Goal: Task Accomplishment & Management: Use online tool/utility

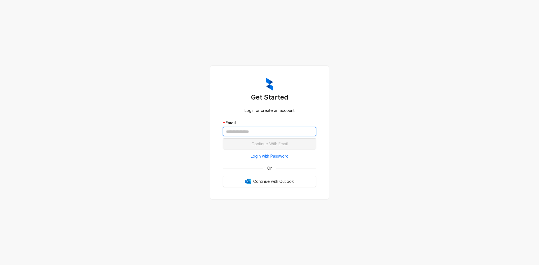
click at [253, 129] on input "text" at bounding box center [269, 131] width 94 height 9
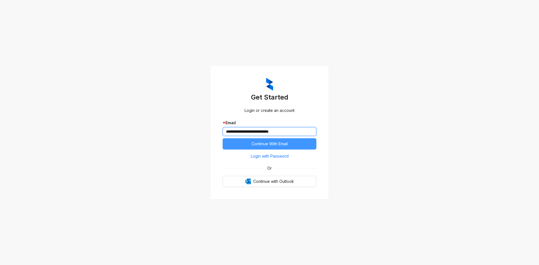
type input "**********"
click at [270, 141] on span "Continue With Email" at bounding box center [269, 144] width 36 height 6
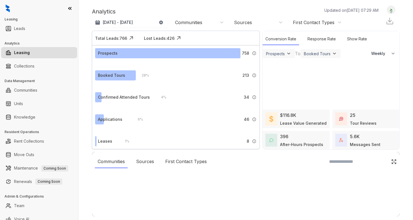
select select "******"
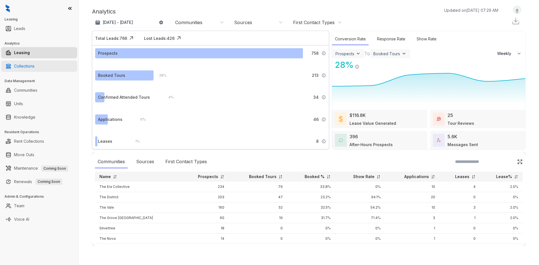
click at [26, 66] on link "Collections" at bounding box center [24, 66] width 20 height 11
click at [17, 63] on link "Collections" at bounding box center [24, 66] width 20 height 11
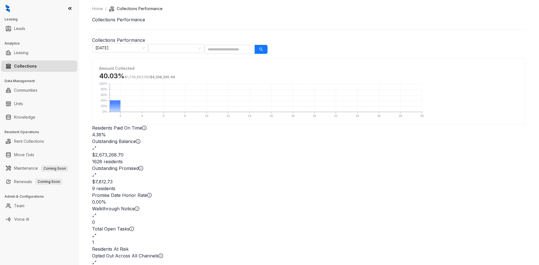
click at [360, 220] on div "Total Open Tasks 1" at bounding box center [308, 236] width 433 height 20
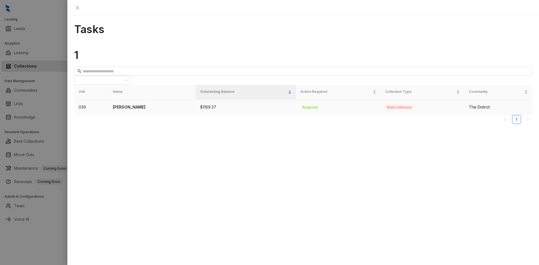
click at [144, 104] on p "[PERSON_NAME]" at bounding box center [152, 107] width 78 height 6
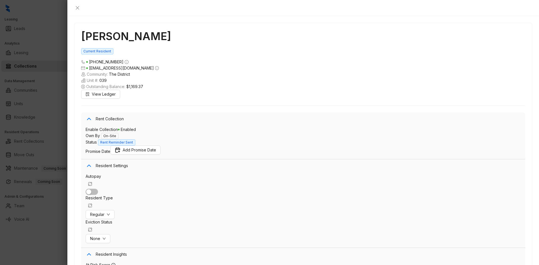
scroll to position [1118, 0]
drag, startPoint x: 143, startPoint y: 17, endPoint x: 80, endPoint y: 18, distance: 63.1
click at [81, 30] on h1 "[PERSON_NAME]" at bounding box center [303, 36] width 444 height 13
copy h1 "[PERSON_NAME]"
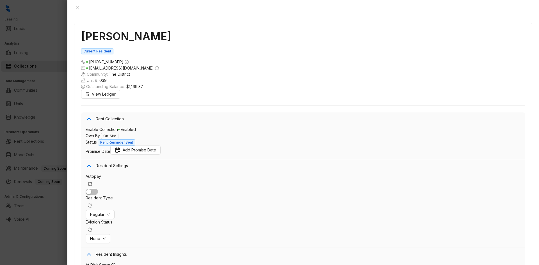
paste textarea "**********"
type textarea "**********"
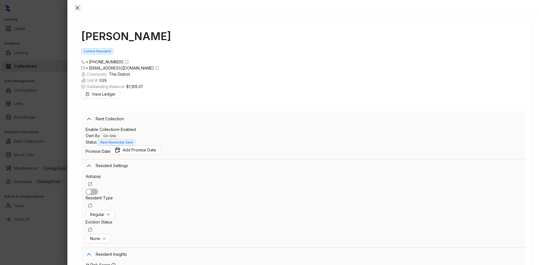
click at [79, 8] on icon "close" at bounding box center [77, 7] width 3 height 3
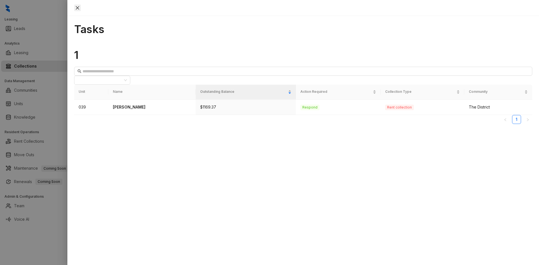
click at [80, 9] on icon "close" at bounding box center [77, 8] width 4 height 4
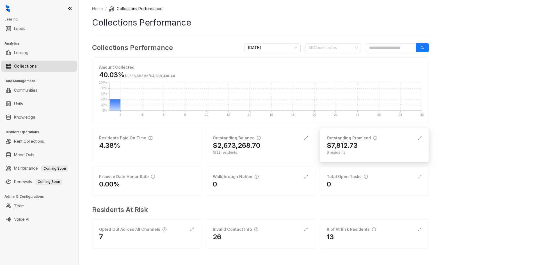
click at [367, 149] on div "$7,812.73" at bounding box center [373, 145] width 95 height 9
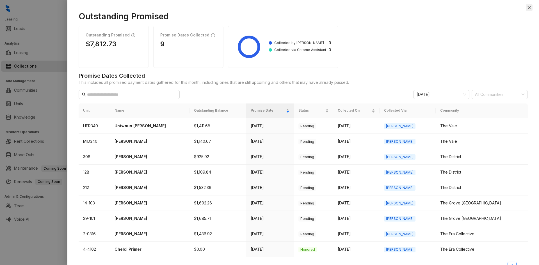
click at [527, 7] on icon "close" at bounding box center [528, 7] width 4 height 4
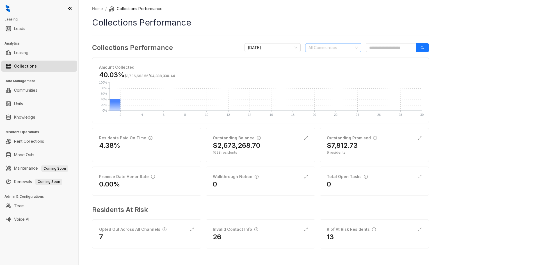
click at [354, 46] on div at bounding box center [330, 48] width 48 height 8
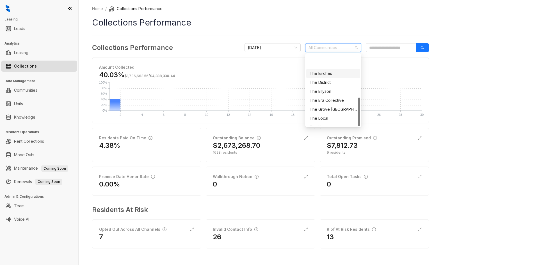
scroll to position [108, 0]
click at [339, 125] on div "The Vale" at bounding box center [333, 121] width 54 height 9
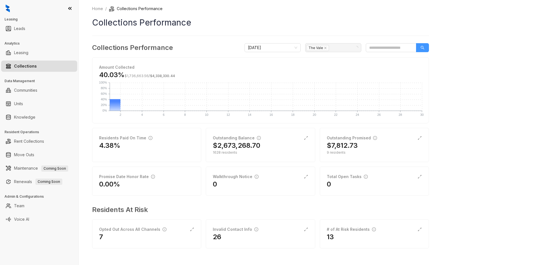
click at [424, 47] on button "button" at bounding box center [422, 47] width 13 height 9
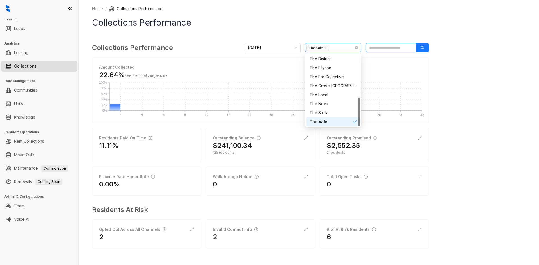
click at [334, 50] on div "The Vale" at bounding box center [330, 48] width 48 height 8
click at [333, 114] on div "The Stella" at bounding box center [332, 113] width 47 height 6
click at [333, 102] on div "The Nova" at bounding box center [332, 104] width 47 height 6
click at [333, 95] on div "The Local" at bounding box center [332, 95] width 47 height 6
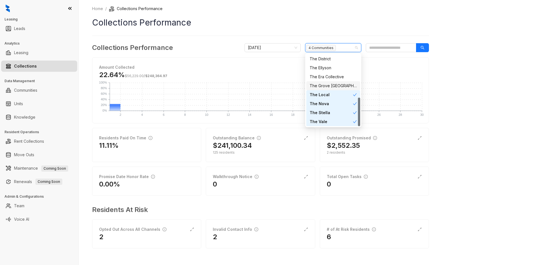
click at [337, 87] on div "The Grove [GEOGRAPHIC_DATA]" at bounding box center [332, 86] width 47 height 6
click at [329, 89] on div "The District" at bounding box center [332, 87] width 47 height 6
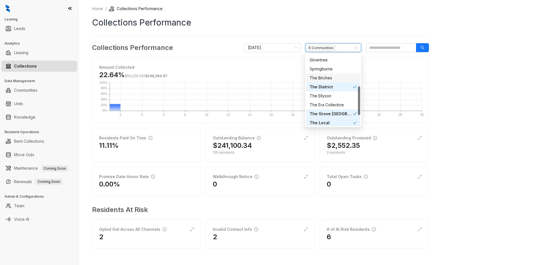
click at [339, 78] on div "The Birches" at bounding box center [332, 78] width 47 height 6
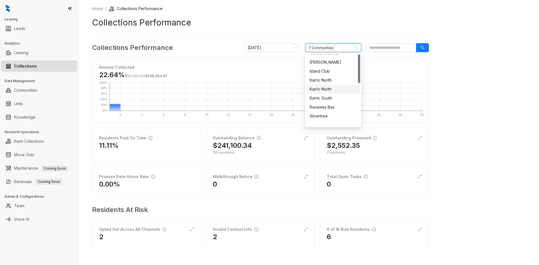
scroll to position [0, 0]
click at [345, 66] on div "Bristol On Union" at bounding box center [332, 68] width 47 height 6
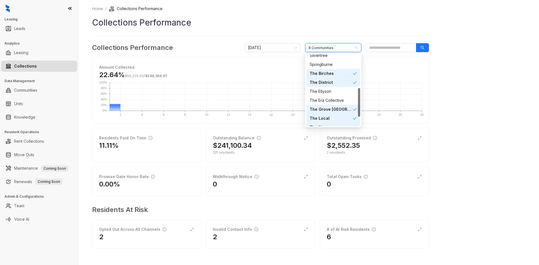
scroll to position [108, 0]
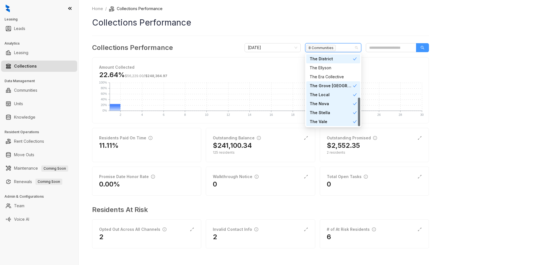
click at [419, 47] on button "button" at bounding box center [422, 47] width 13 height 9
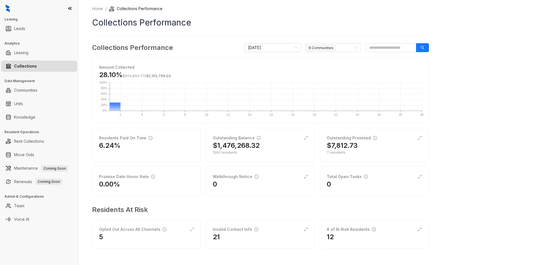
drag, startPoint x: 37, startPoint y: 66, endPoint x: 42, endPoint y: 65, distance: 4.2
click at [37, 66] on link "Collections" at bounding box center [25, 66] width 23 height 11
click at [37, 94] on link "Communities" at bounding box center [25, 90] width 23 height 11
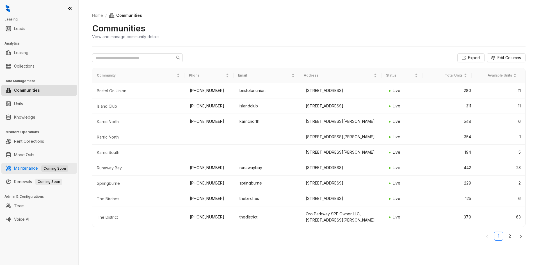
click at [47, 171] on span "Coming Soon" at bounding box center [54, 168] width 27 height 6
click at [32, 181] on link "Renewals Coming Soon" at bounding box center [38, 181] width 48 height 11
click at [34, 153] on link "Move Outs" at bounding box center [24, 154] width 20 height 11
click at [44, 144] on link "Rent Collections" at bounding box center [29, 141] width 30 height 11
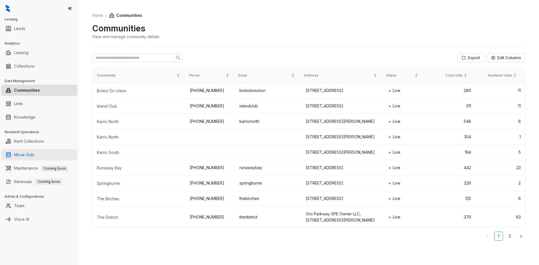
click at [34, 152] on link "Move Outs" at bounding box center [24, 154] width 20 height 11
click at [34, 153] on link "Move Outs" at bounding box center [24, 154] width 20 height 11
click at [44, 140] on link "Rent Collections" at bounding box center [29, 141] width 30 height 11
click at [39, 139] on link "Rent Collections" at bounding box center [29, 141] width 30 height 11
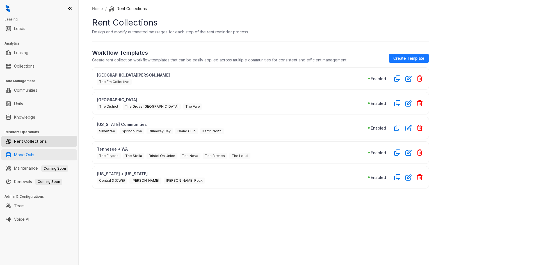
click at [34, 153] on link "Move Outs" at bounding box center [24, 154] width 20 height 11
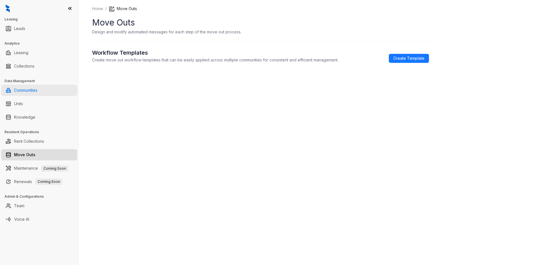
click at [31, 92] on link "Communities" at bounding box center [25, 90] width 23 height 11
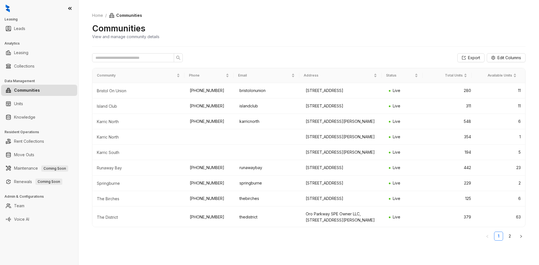
click at [69, 8] on icon at bounding box center [69, 8] width 3 height 2
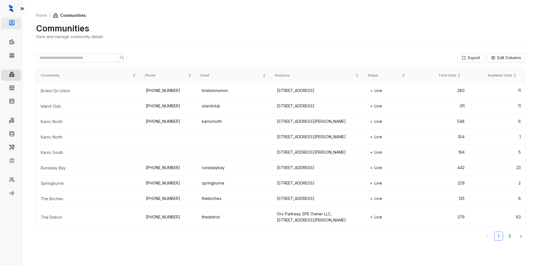
click at [17, 24] on link "Leads" at bounding box center [22, 23] width 11 height 11
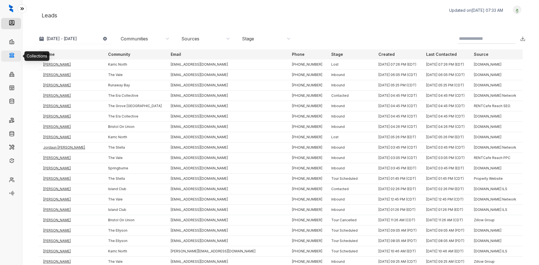
click at [17, 56] on link "Collections" at bounding box center [27, 55] width 20 height 11
